Goal: Information Seeking & Learning: Learn about a topic

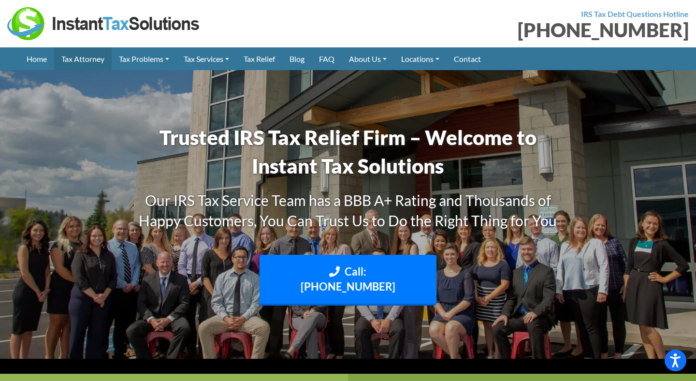
click at [92, 58] on link "Tax Attorney" at bounding box center [82, 58] width 57 height 23
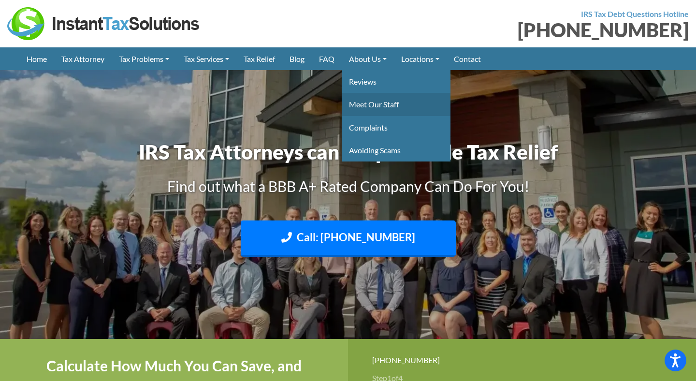
click at [394, 103] on link "Meet Our Staff" at bounding box center [396, 104] width 109 height 23
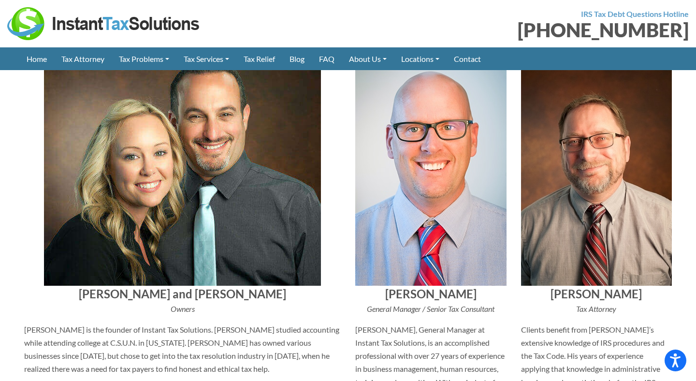
scroll to position [314, 0]
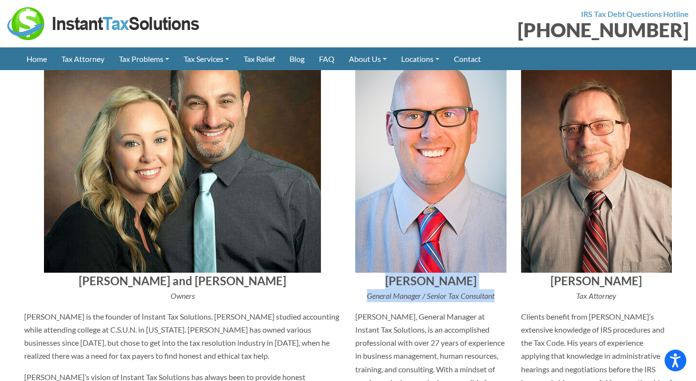
drag, startPoint x: 498, startPoint y: 298, endPoint x: 382, endPoint y: 282, distance: 116.6
click at [382, 282] on div "John Nelson General Manager / Senior Tax Consultant John Nelson, General Manage…" at bounding box center [431, 313] width 166 height 565
copy div "John Nelson General Manager / Senior Tax Consultant"
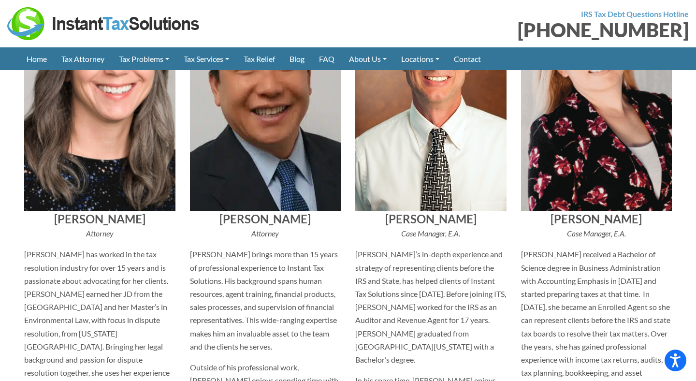
scroll to position [955, 0]
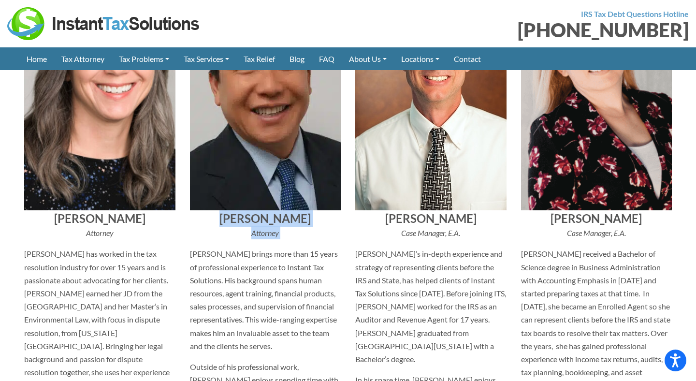
drag, startPoint x: 289, startPoint y: 229, endPoint x: 247, endPoint y: 203, distance: 48.6
click at [247, 203] on div "[PERSON_NAME] Attorney [PERSON_NAME] brings more than 15 years of professional …" at bounding box center [266, 260] width 166 height 583
copy div "[PERSON_NAME] Attorney"
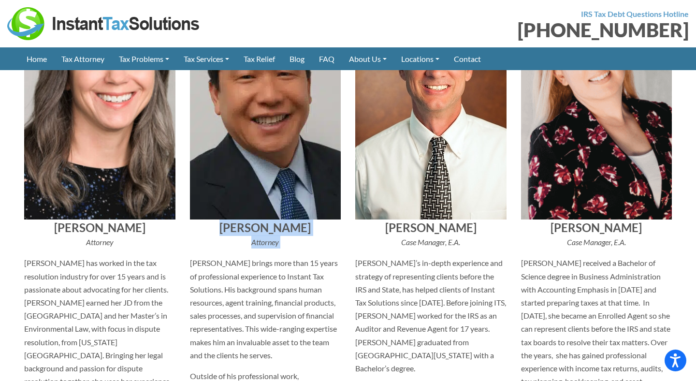
scroll to position [1077, 0]
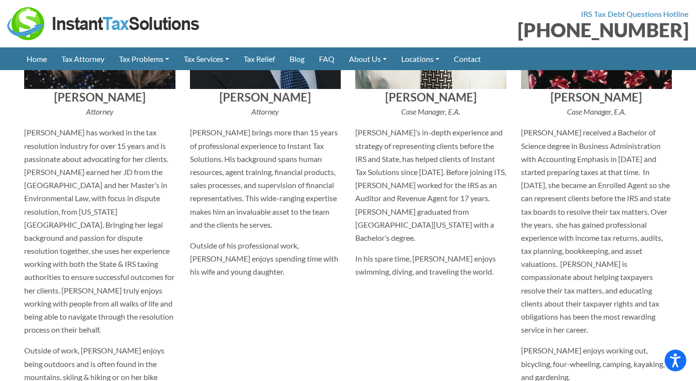
click at [385, 295] on div "[PERSON_NAME] [PERSON_NAME] Manager, [PERSON_NAME]’s in-depth experience and st…" at bounding box center [431, 138] width 166 height 583
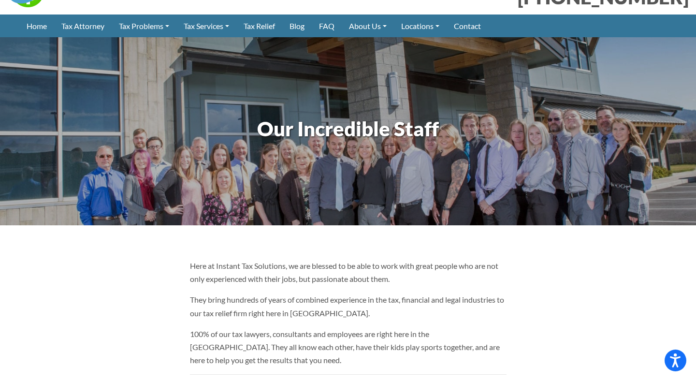
scroll to position [0, 0]
